Goal: Task Accomplishment & Management: Complete application form

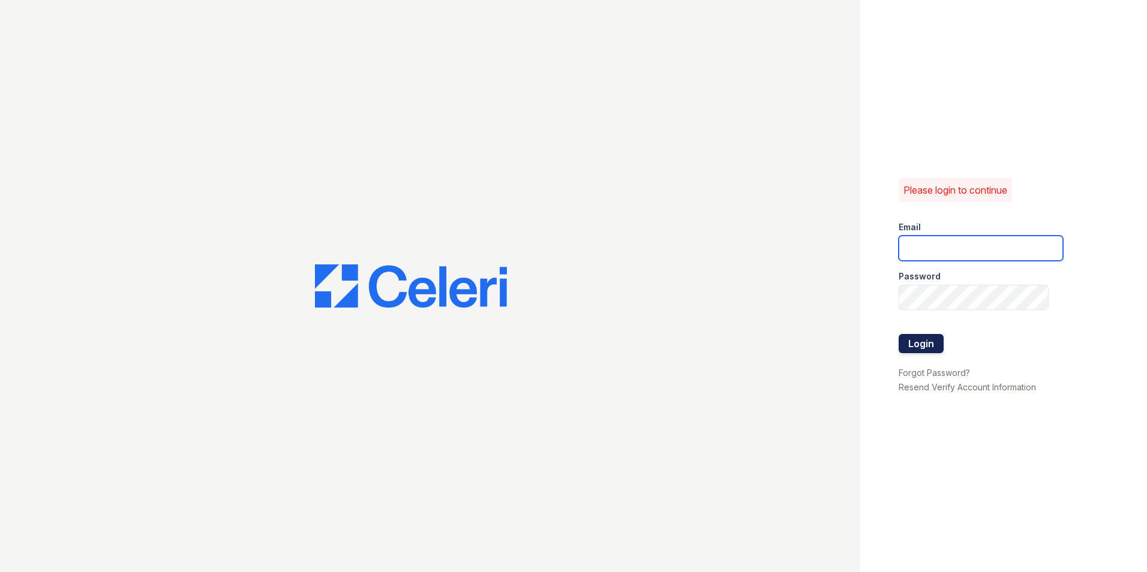
type input "signaturepointeleasing@dlhproperties.net"
click at [926, 338] on button "Login" at bounding box center [920, 343] width 45 height 19
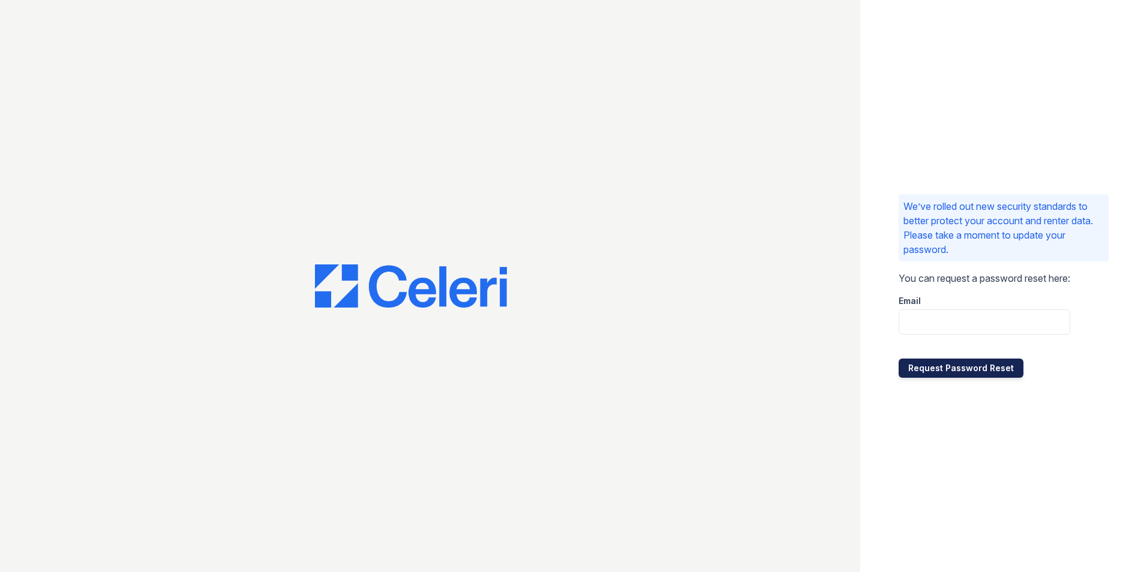
click at [933, 368] on button "Request Password Reset" at bounding box center [960, 368] width 125 height 19
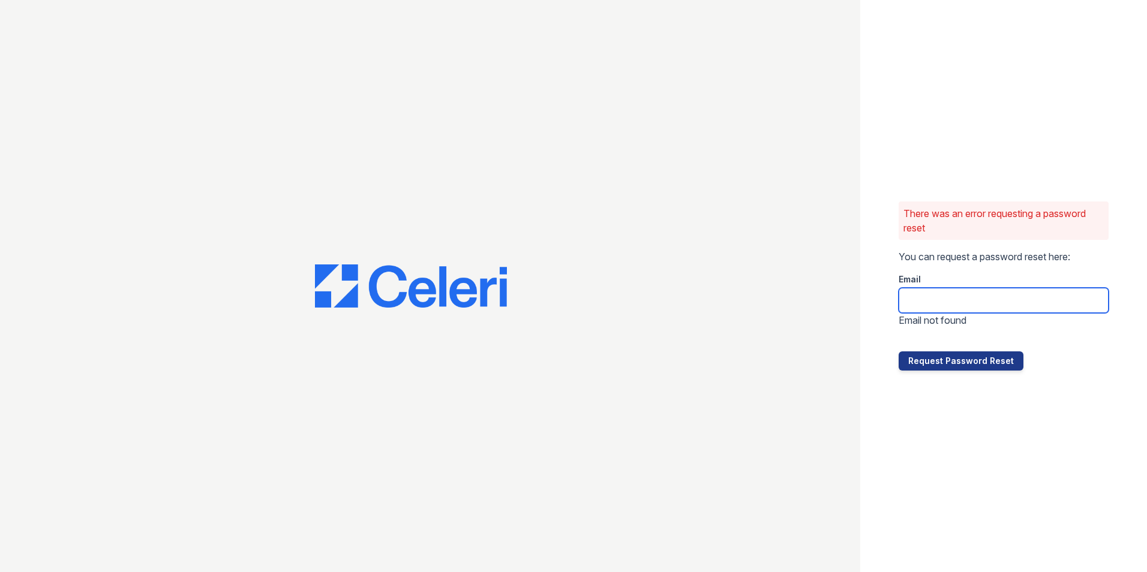
click at [927, 299] on input "email" at bounding box center [1003, 300] width 210 height 25
type input "signaturepointeleasing@dlhproperties.net"
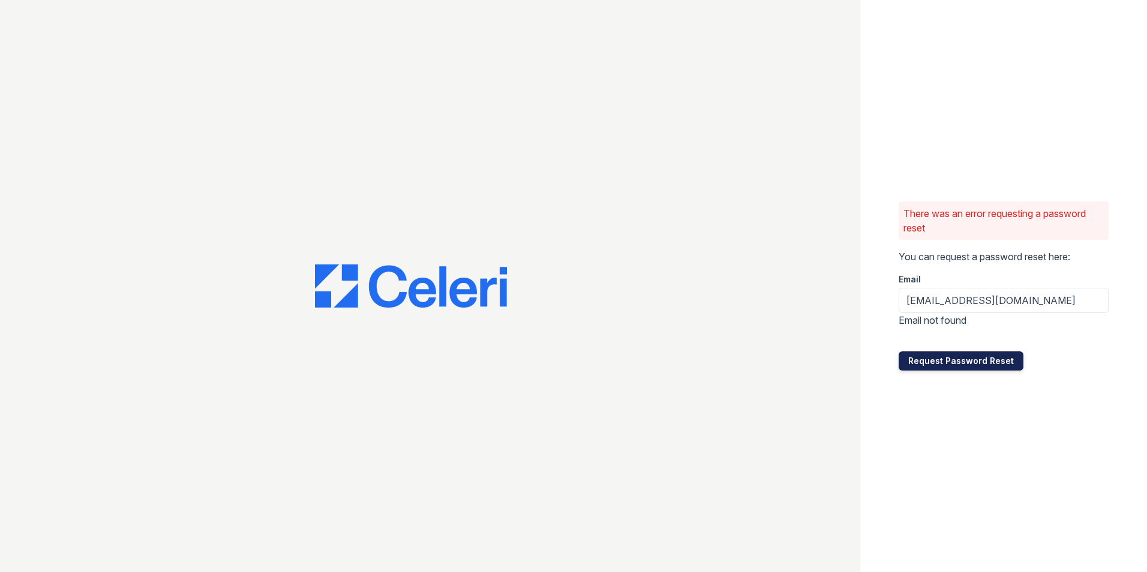
click at [953, 359] on button "Request Password Reset" at bounding box center [960, 360] width 125 height 19
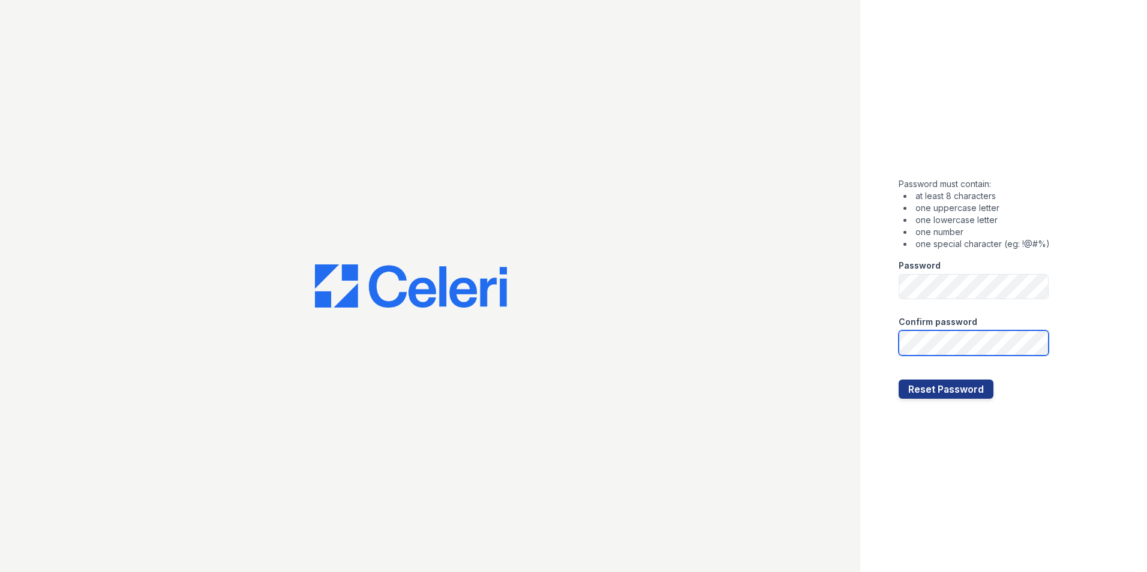
click at [898, 380] on button "Reset Password" at bounding box center [945, 389] width 95 height 19
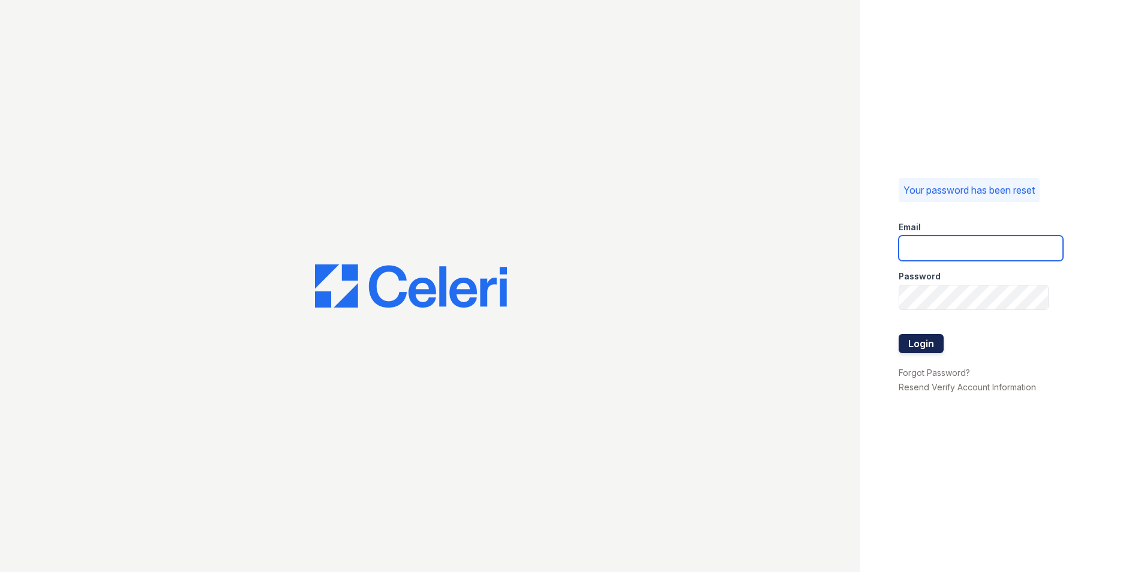
type input "[EMAIL_ADDRESS][DOMAIN_NAME]"
click at [936, 344] on button "Login" at bounding box center [920, 343] width 45 height 19
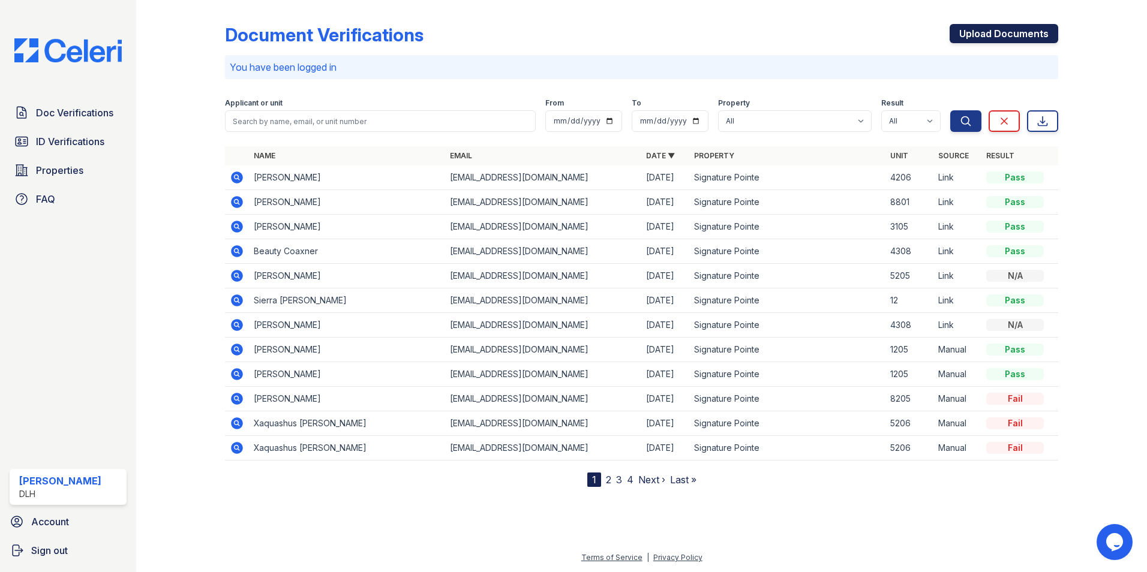
click at [979, 29] on link "Upload Documents" at bounding box center [1003, 33] width 109 height 19
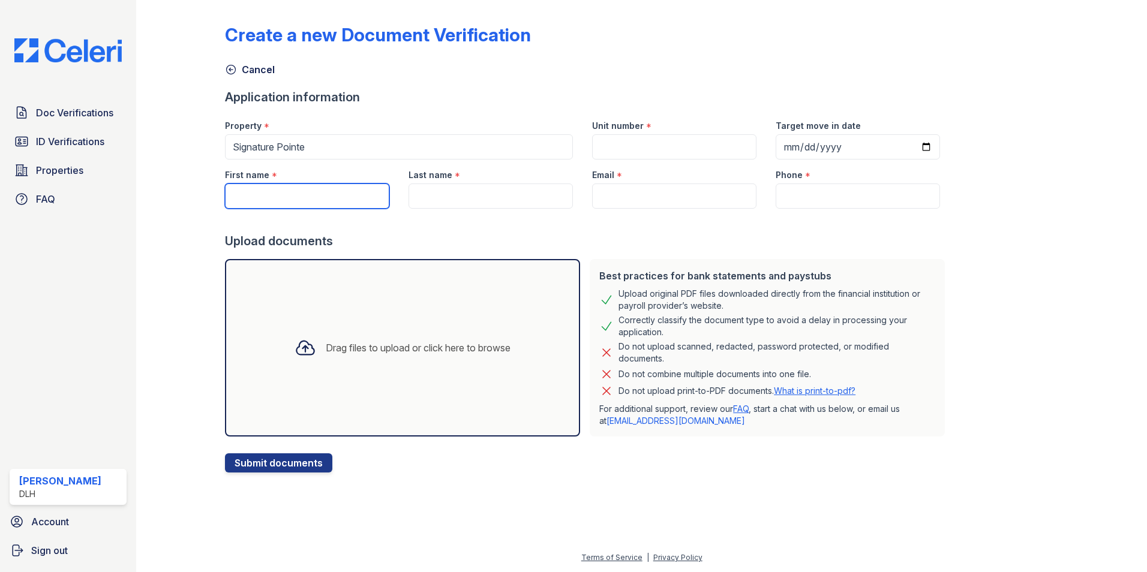
click at [341, 202] on input "First name" at bounding box center [307, 196] width 164 height 25
type input "[PERSON_NAME]"
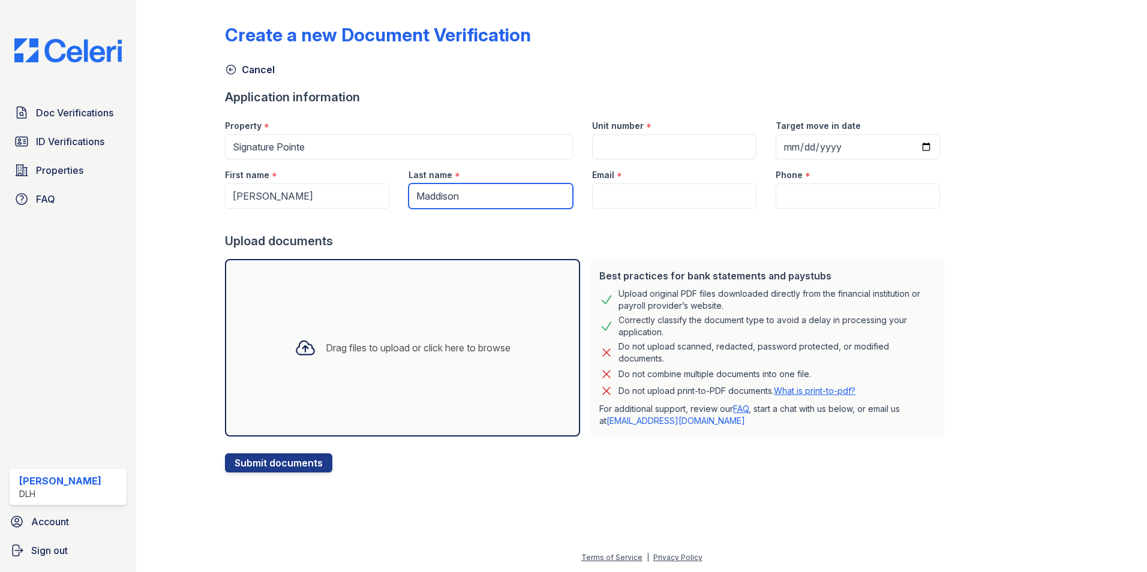
type input "Maddison"
click at [615, 136] on input "Unit number" at bounding box center [674, 146] width 164 height 25
type input "1205"
drag, startPoint x: 819, startPoint y: 150, endPoint x: 906, endPoint y: 179, distance: 91.6
click at [838, 150] on input "Target move in date" at bounding box center [857, 146] width 164 height 25
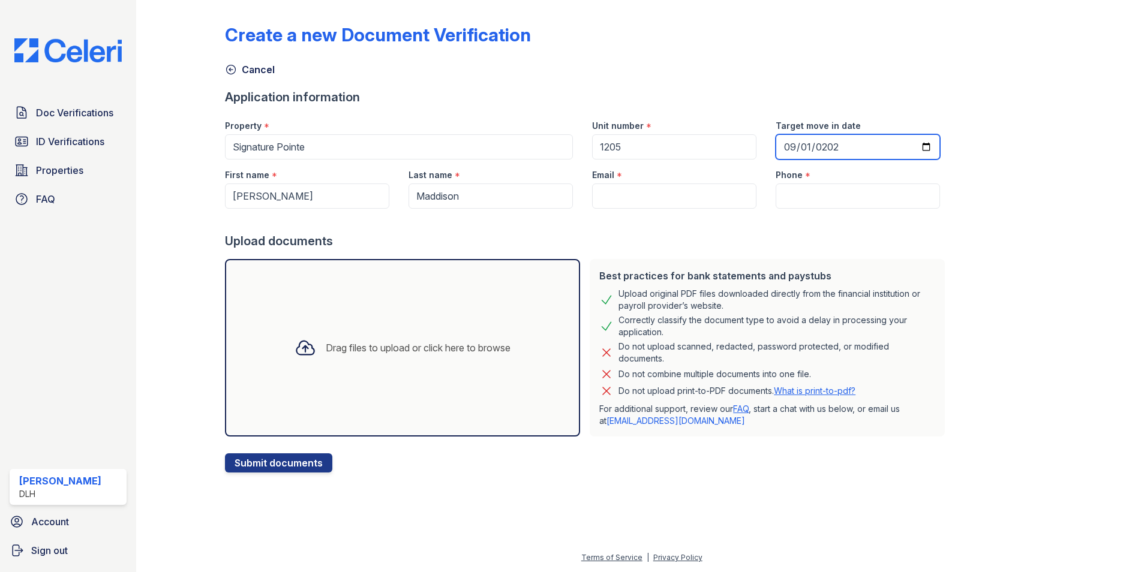
type input "[DATE]"
click at [831, 199] on input "Phone" at bounding box center [857, 196] width 164 height 25
paste input "(864) 423-9719"
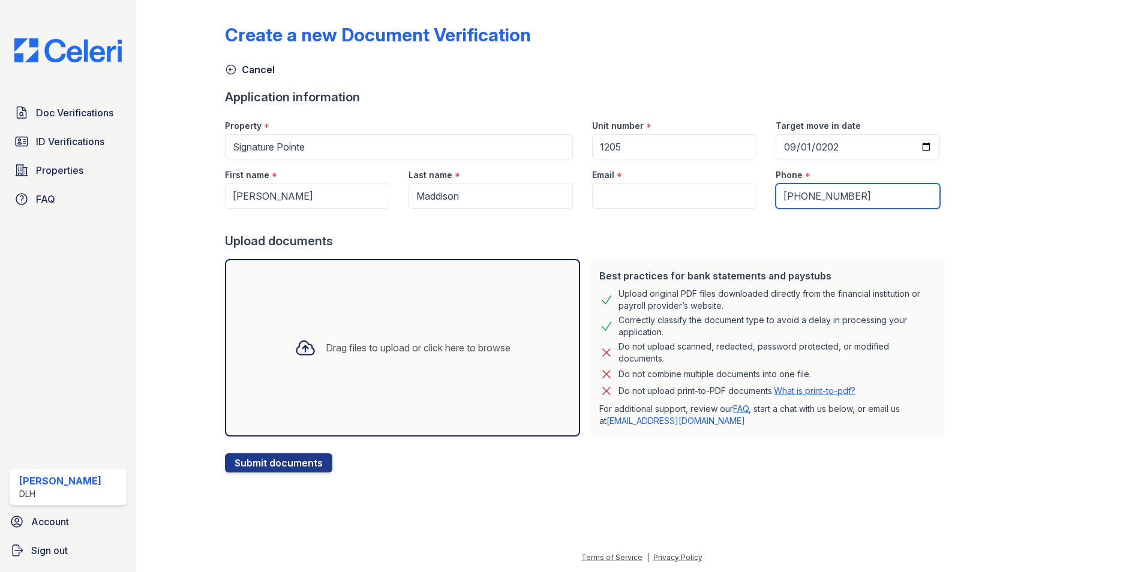
type input "(864) 423-9719"
click at [618, 187] on input "Email" at bounding box center [674, 196] width 164 height 25
click at [680, 203] on input "Email" at bounding box center [674, 196] width 164 height 25
paste input "Maddisonrenee49@gmail.com"
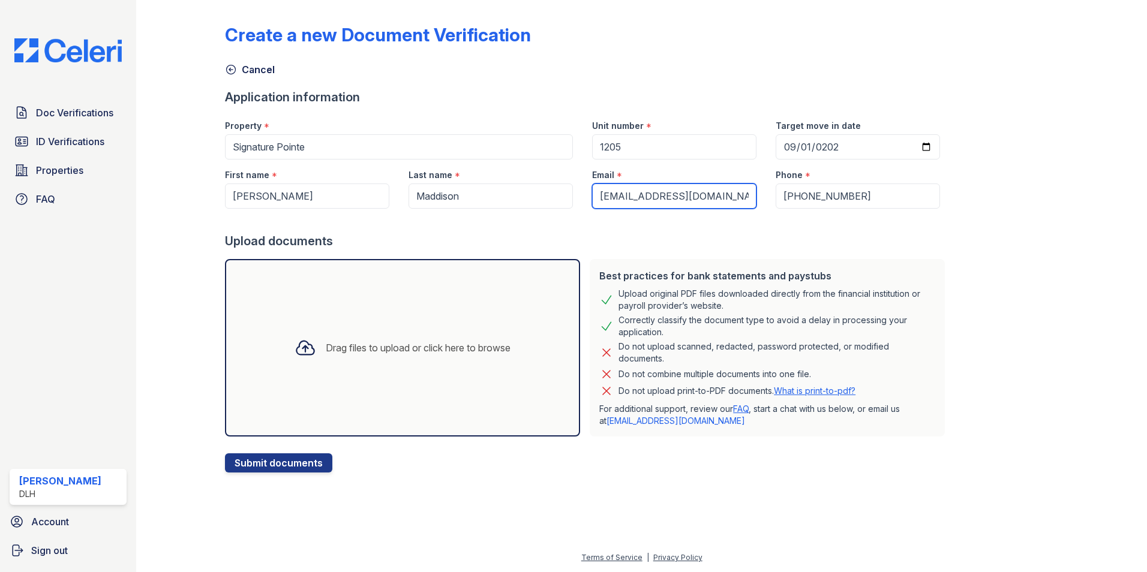
type input "Maddisonrenee49@gmail.com"
click at [999, 295] on div "Create a new Document Verification Cancel Application information Property * Si…" at bounding box center [641, 239] width 833 height 468
click at [423, 307] on div "Drag files to upload or click here to browse" at bounding box center [402, 348] width 355 height 178
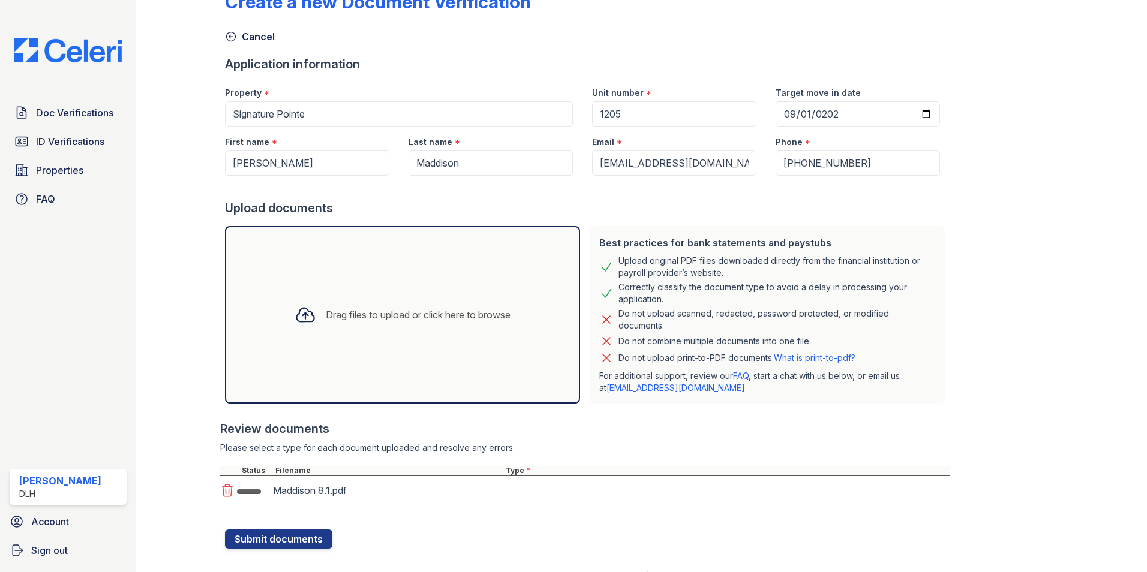
scroll to position [50, 0]
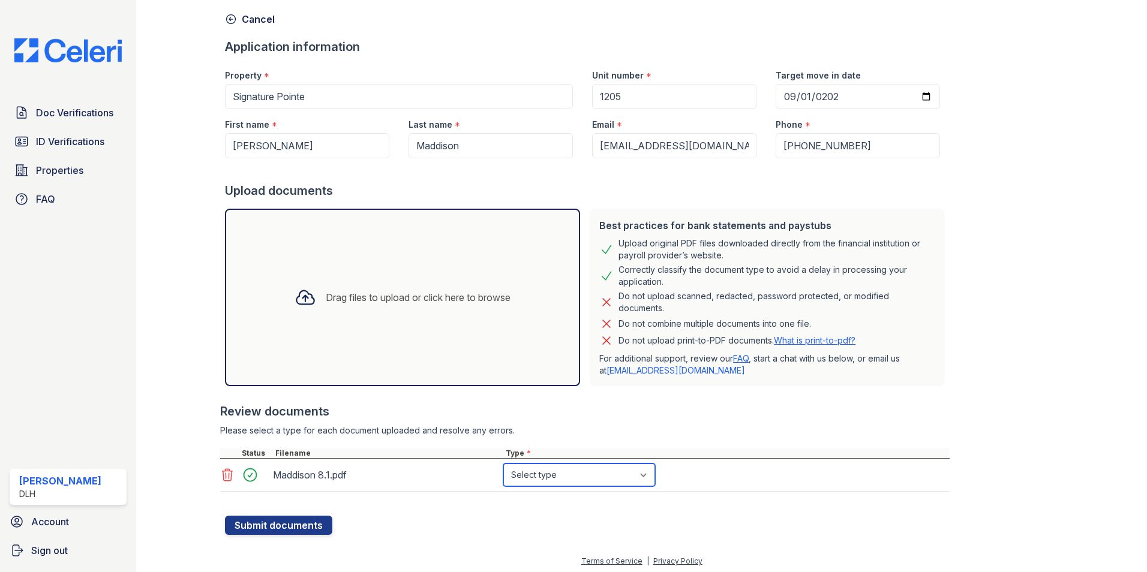
click at [594, 476] on select "Select type Paystub Bank Statement Offer Letter Tax Documents Benefit Award Let…" at bounding box center [579, 475] width 152 height 23
select select "paystub"
click at [503, 464] on select "Select type Paystub Bank Statement Offer Letter Tax Documents Benefit Award Let…" at bounding box center [579, 475] width 152 height 23
click at [343, 330] on div "Drag files to upload or click here to browse" at bounding box center [402, 298] width 355 height 178
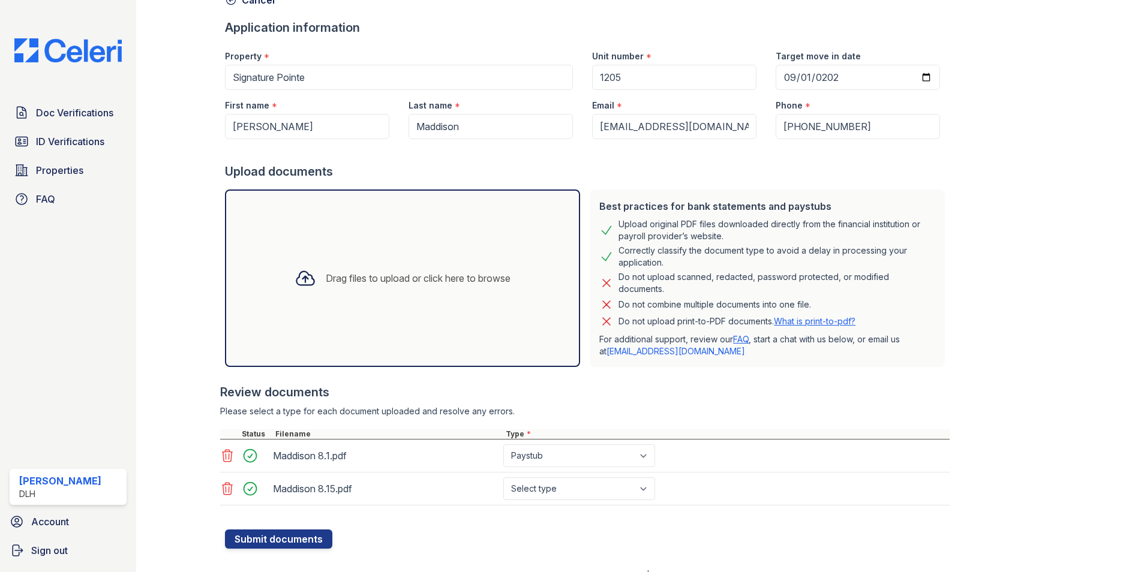
scroll to position [87, 0]
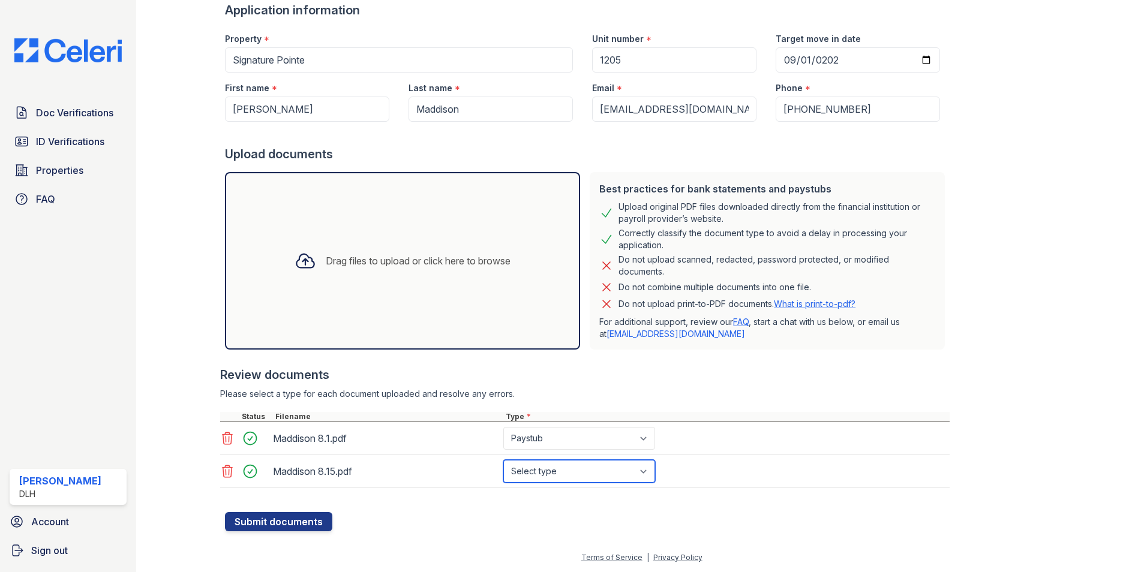
click at [555, 470] on select "Select type Paystub Bank Statement Offer Letter Tax Documents Benefit Award Let…" at bounding box center [579, 471] width 152 height 23
select select "paystub"
click at [503, 460] on select "Select type Paystub Bank Statement Offer Letter Tax Documents Benefit Award Let…" at bounding box center [579, 471] width 152 height 23
click at [278, 518] on button "Submit documents" at bounding box center [278, 521] width 107 height 19
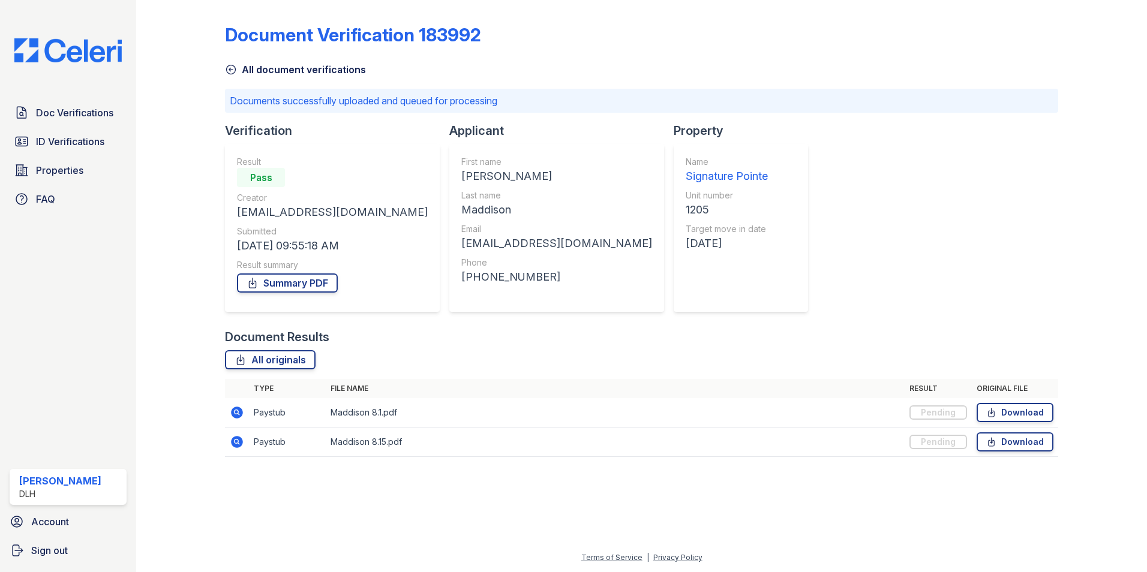
click at [229, 69] on icon at bounding box center [231, 70] width 12 height 12
